Goal: Task Accomplishment & Management: Manage account settings

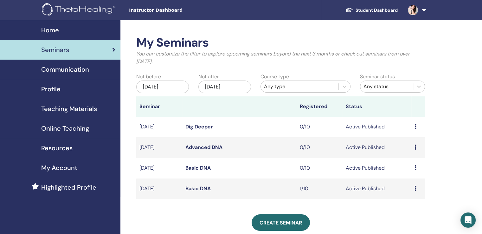
click at [413, 167] on td "Preview Edit Attendees Cancel" at bounding box center [418, 168] width 14 height 21
click at [415, 168] on icon at bounding box center [415, 167] width 2 height 5
click at [195, 169] on link "Basic DNA" at bounding box center [197, 167] width 25 height 7
click at [197, 168] on link "Basic DNA" at bounding box center [197, 167] width 25 height 7
click at [415, 167] on icon at bounding box center [415, 167] width 2 height 5
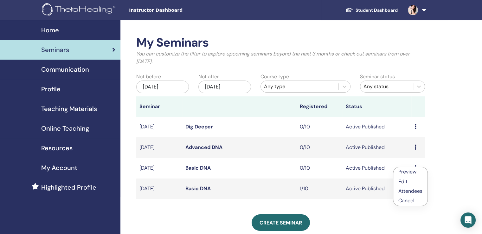
click at [406, 172] on link "Preview" at bounding box center [407, 171] width 18 height 7
click at [194, 168] on link "Basic DNA" at bounding box center [197, 167] width 25 height 7
click at [52, 33] on span "Home" at bounding box center [50, 30] width 18 height 10
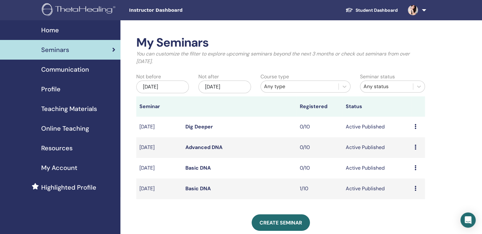
click at [52, 28] on span "Home" at bounding box center [50, 30] width 18 height 10
click at [416, 189] on icon at bounding box center [415, 188] width 2 height 5
click at [412, 224] on p "Cancel" at bounding box center [411, 223] width 24 height 8
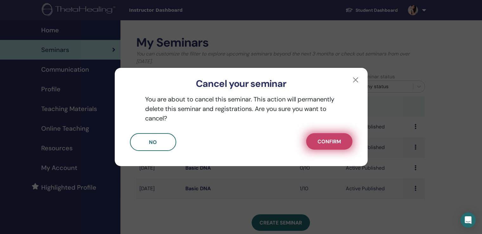
click at [328, 144] on span "Confirm" at bounding box center [328, 141] width 23 height 7
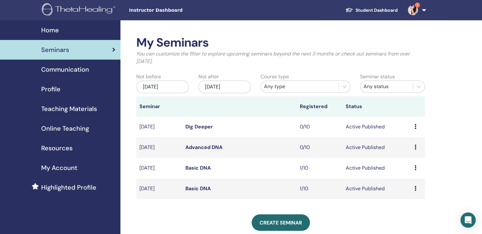
click at [194, 168] on link "Basic DNA" at bounding box center [197, 167] width 25 height 7
